Goal: Find specific page/section: Find specific page/section

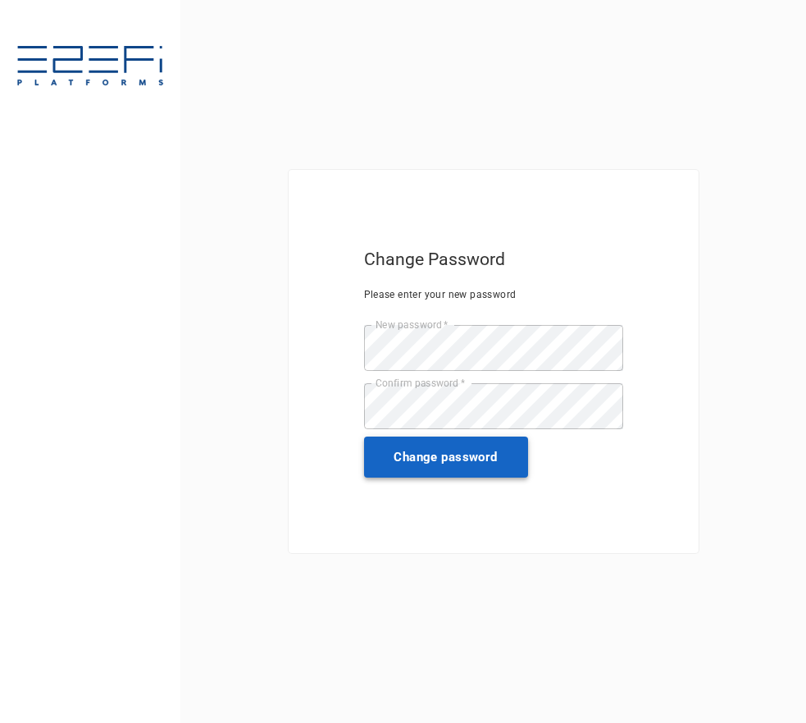
click at [491, 453] on button "Change password" at bounding box center [446, 456] width 164 height 41
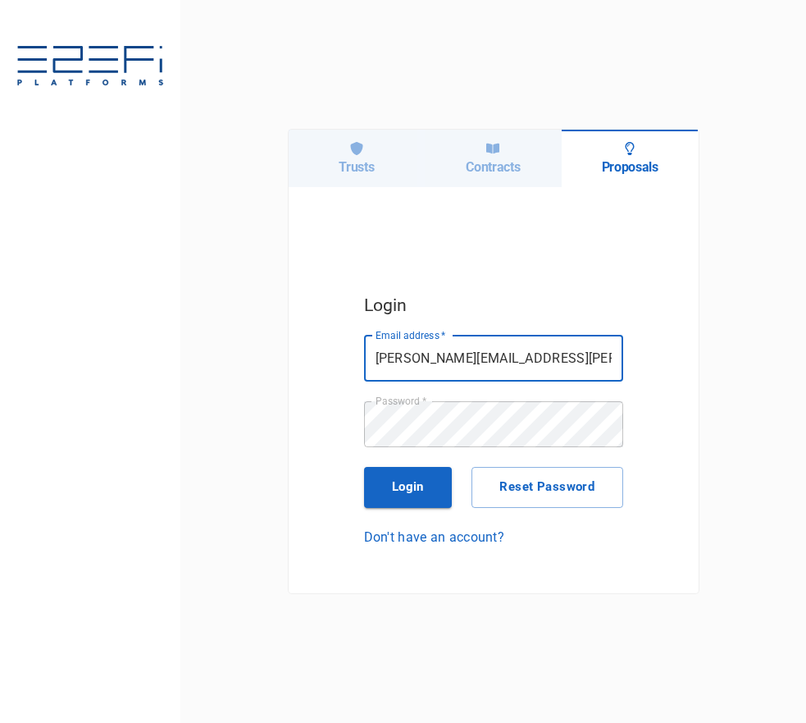
type input "[PERSON_NAME][EMAIL_ADDRESS][PERSON_NAME][DOMAIN_NAME]"
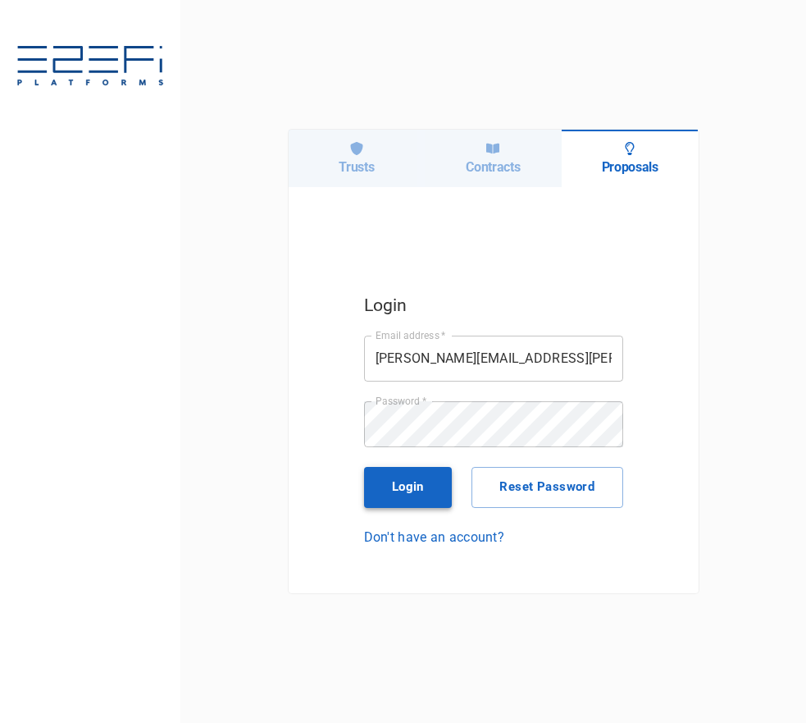
click at [417, 494] on button "Login" at bounding box center [408, 487] width 89 height 41
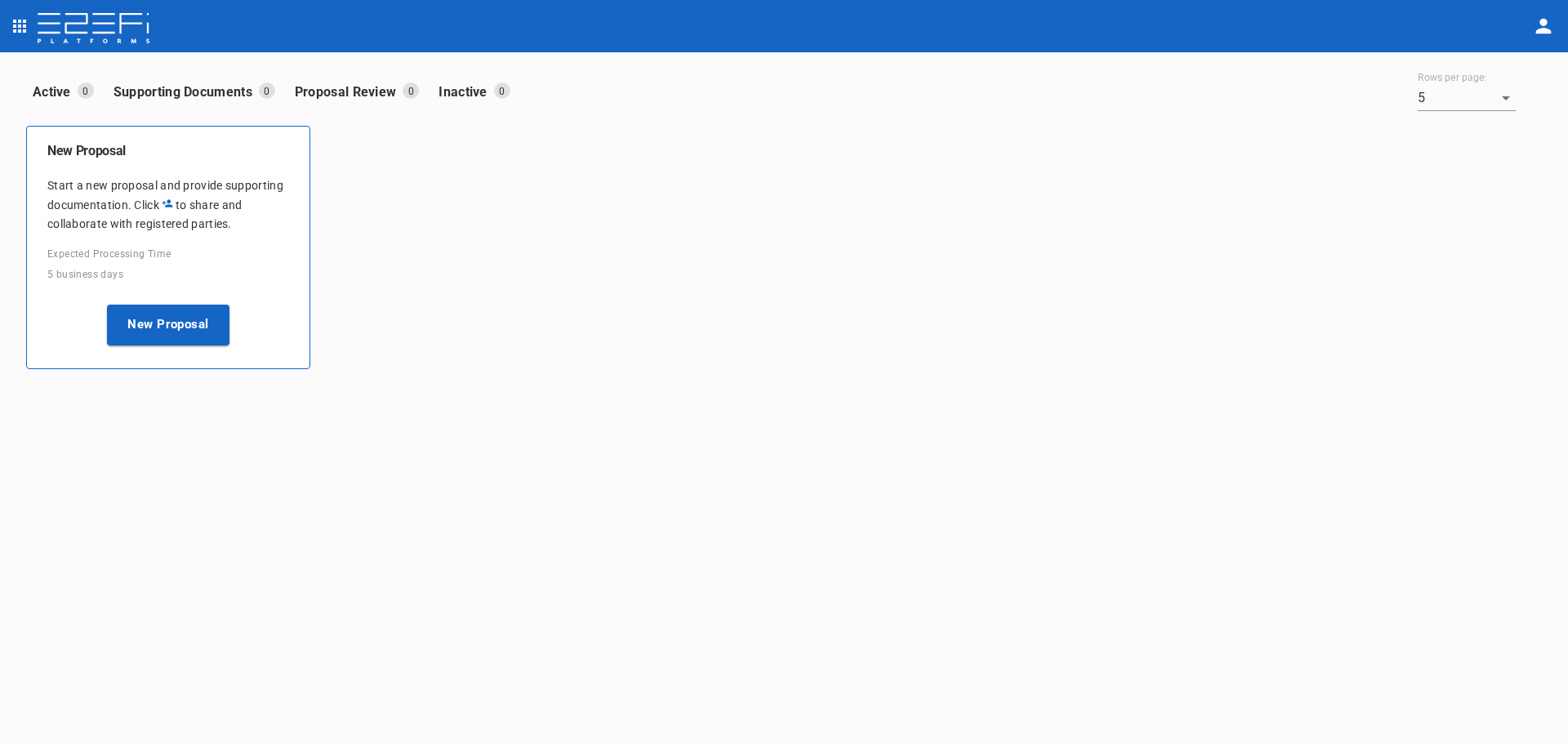
click at [21, 26] on icon "open drawer" at bounding box center [19, 26] width 13 height 13
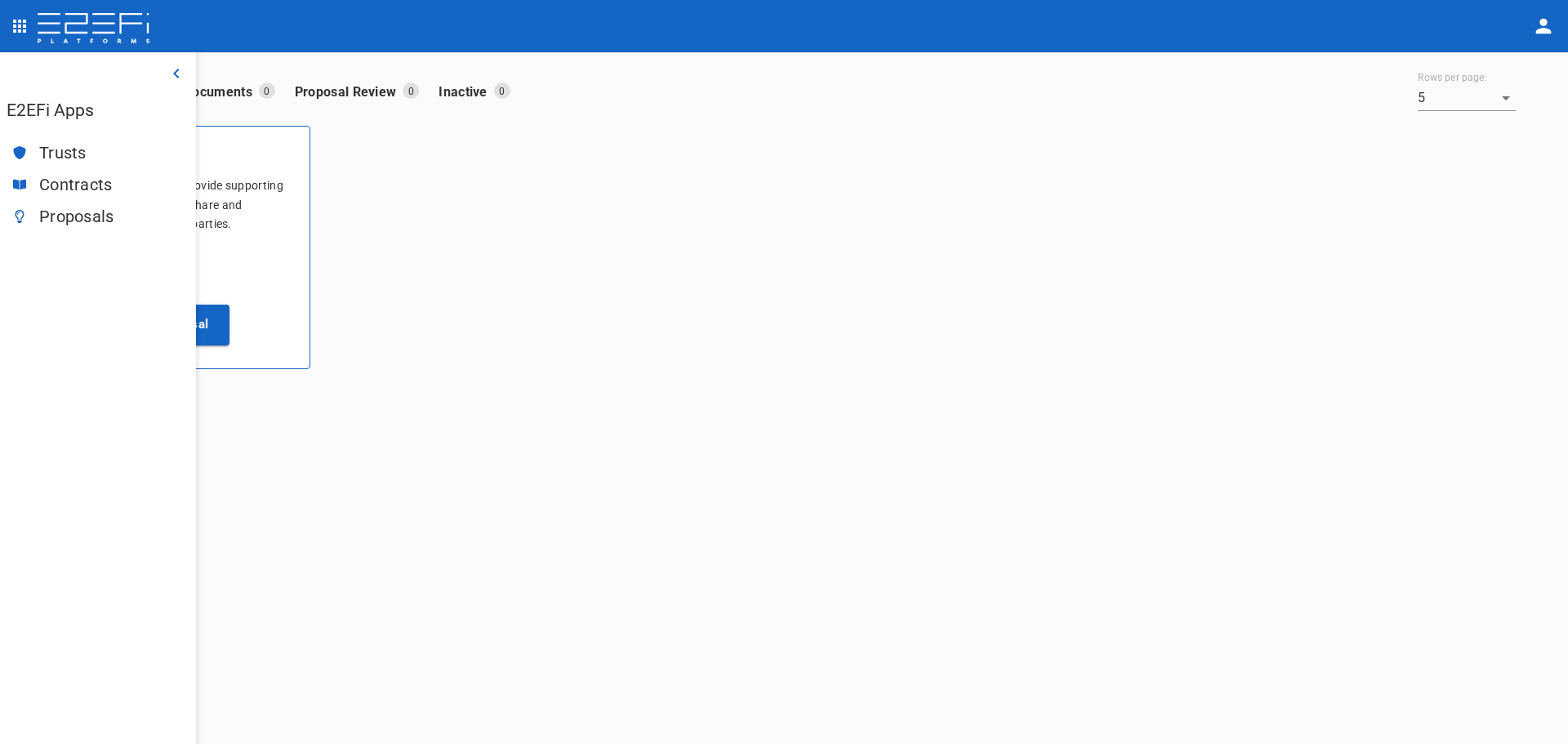
click at [59, 151] on span "Trusts" at bounding box center [111, 152] width 143 height 19
